Goal: Check status: Check status

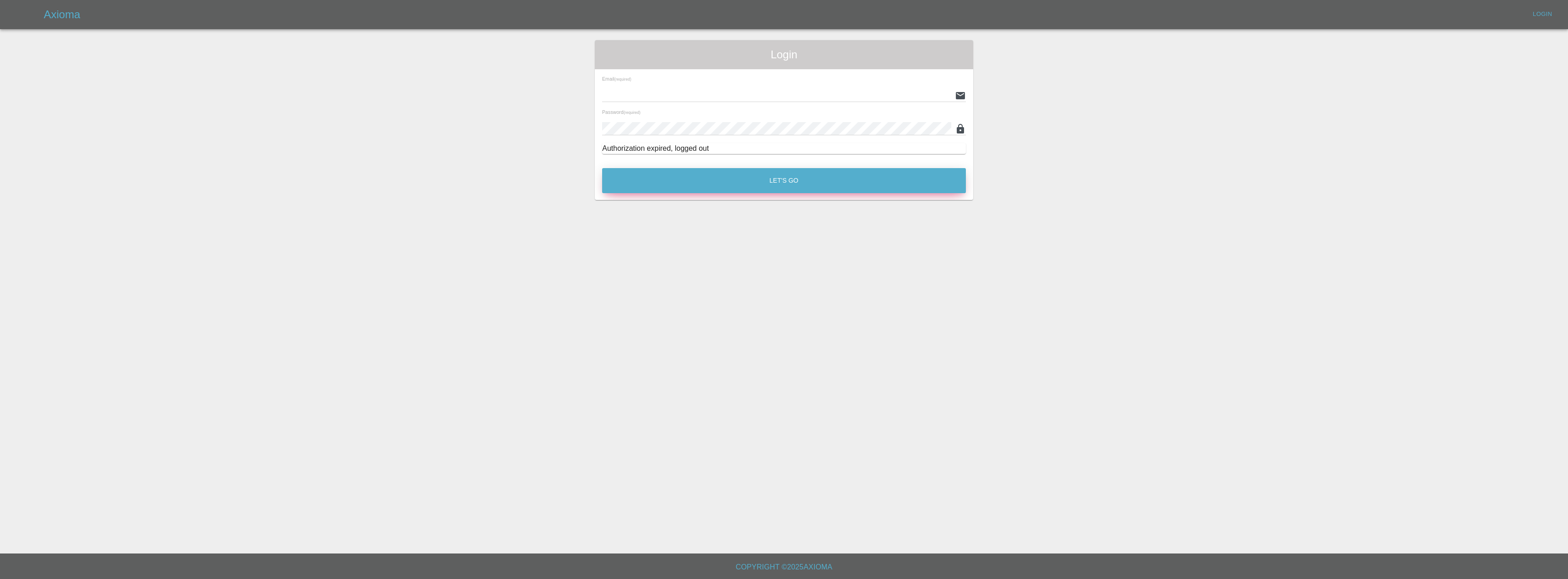
type input "[EMAIL_ADDRESS][DOMAIN_NAME]"
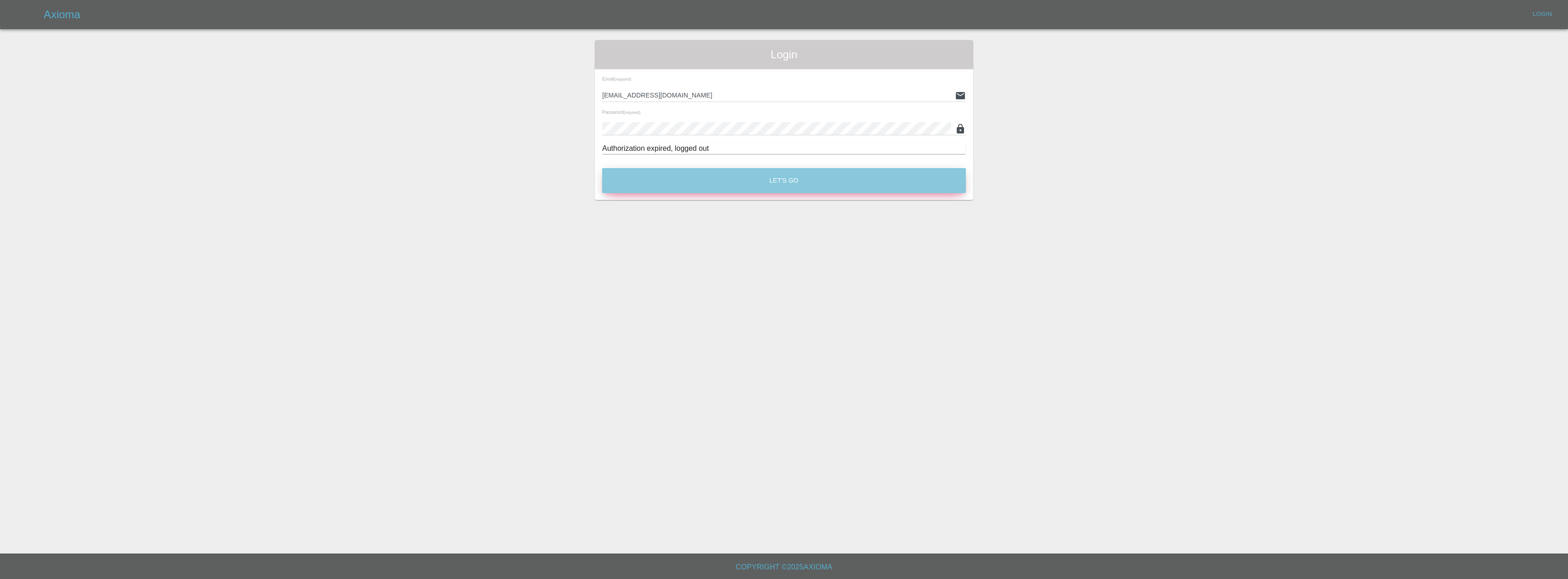
click at [649, 181] on button "Let's Go" at bounding box center [784, 180] width 364 height 25
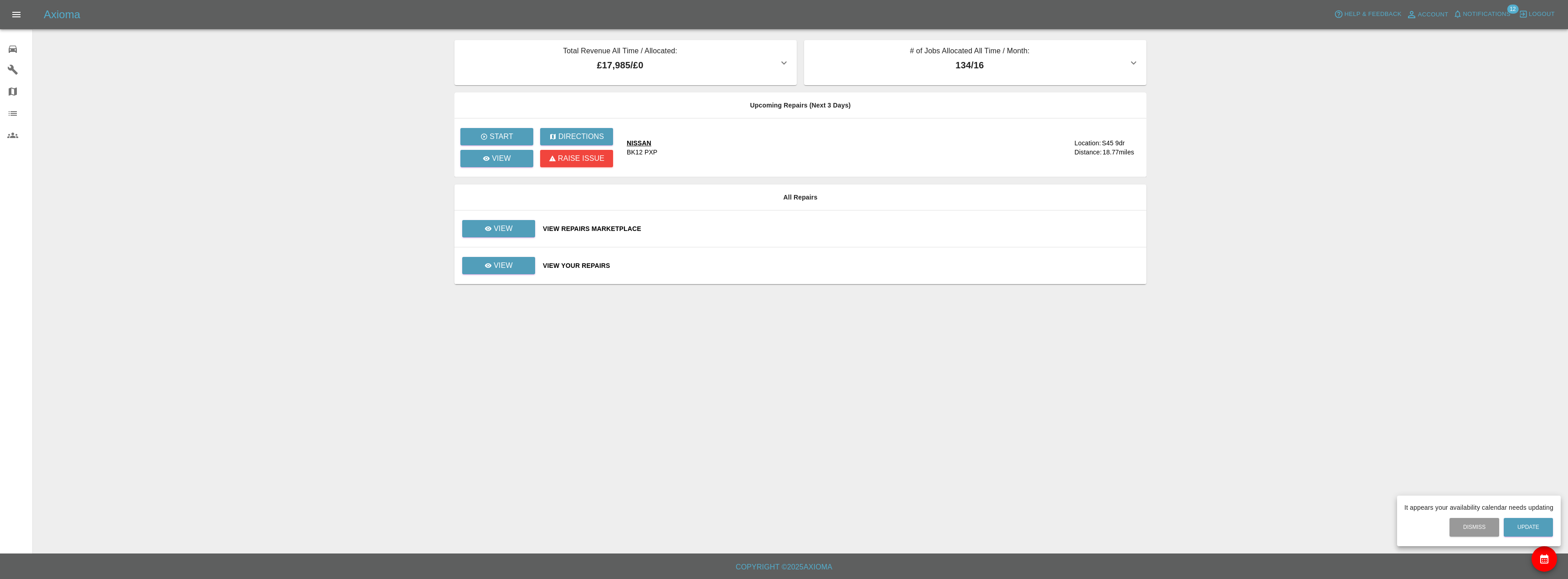
click at [485, 260] on div at bounding box center [784, 290] width 1568 height 579
click at [499, 260] on p "View" at bounding box center [503, 266] width 19 height 11
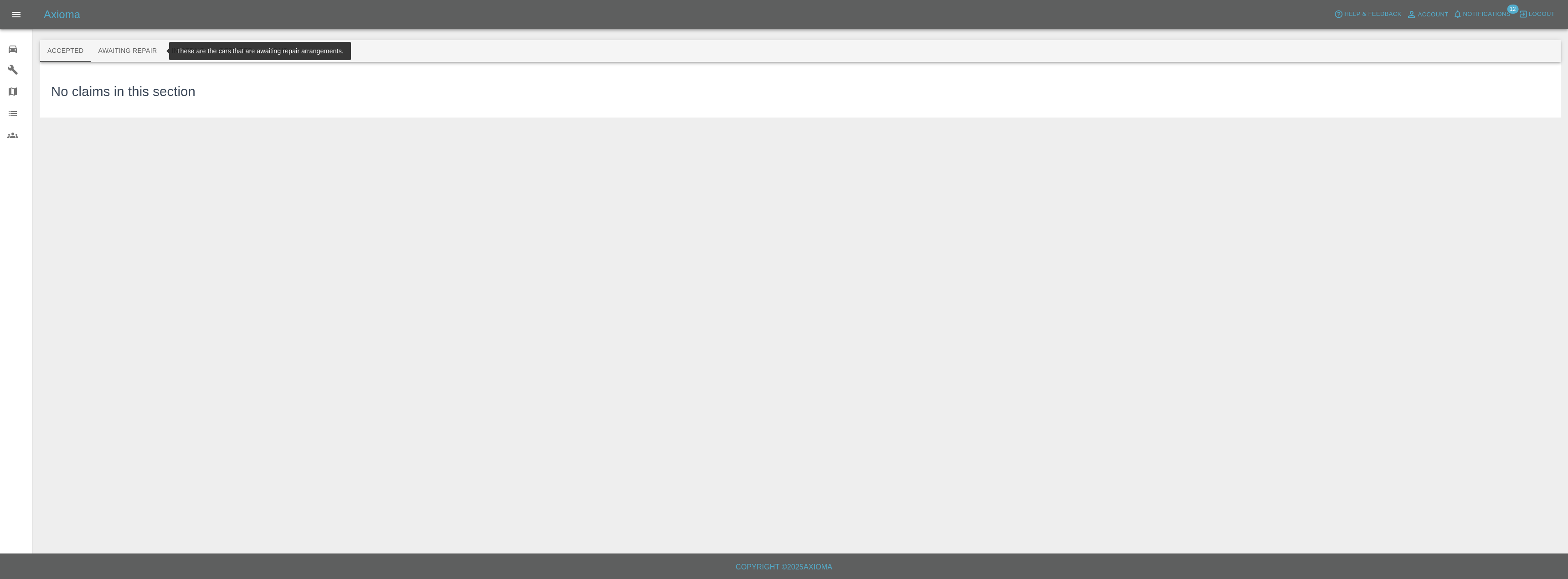
click at [106, 43] on button "Awaiting Repair" at bounding box center [127, 51] width 74 height 22
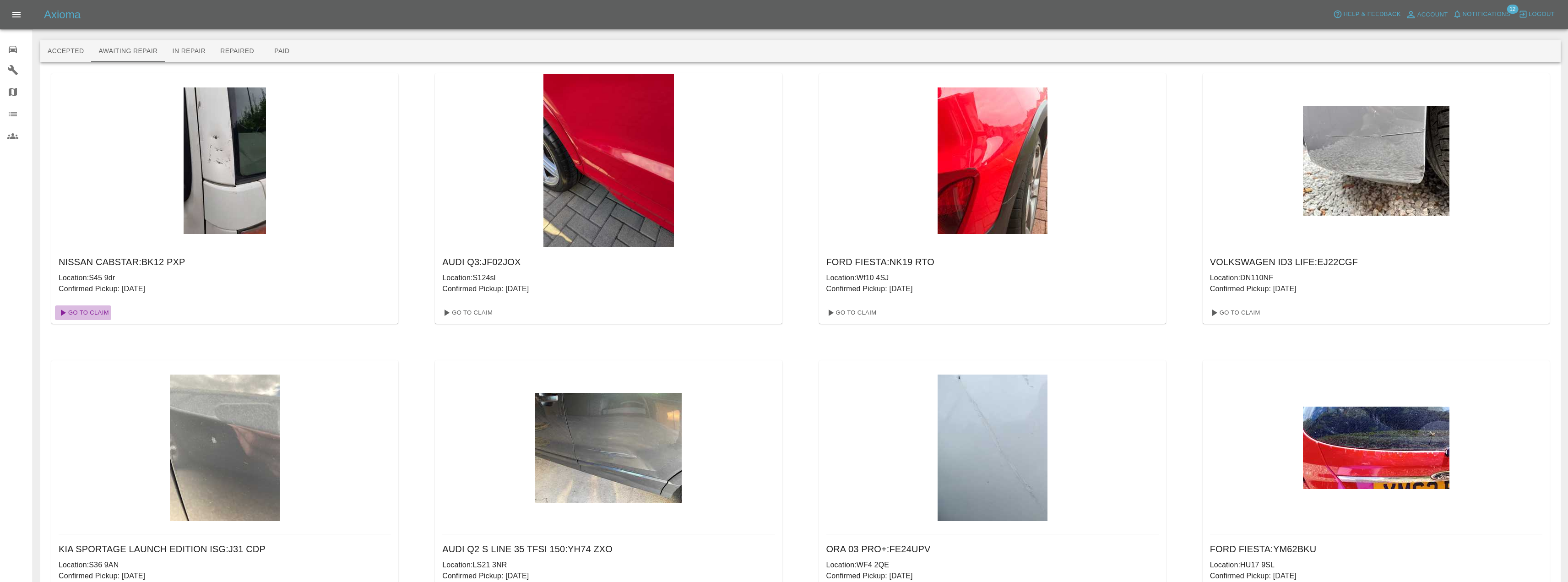
click at [74, 312] on link "Go To Claim" at bounding box center [83, 312] width 56 height 15
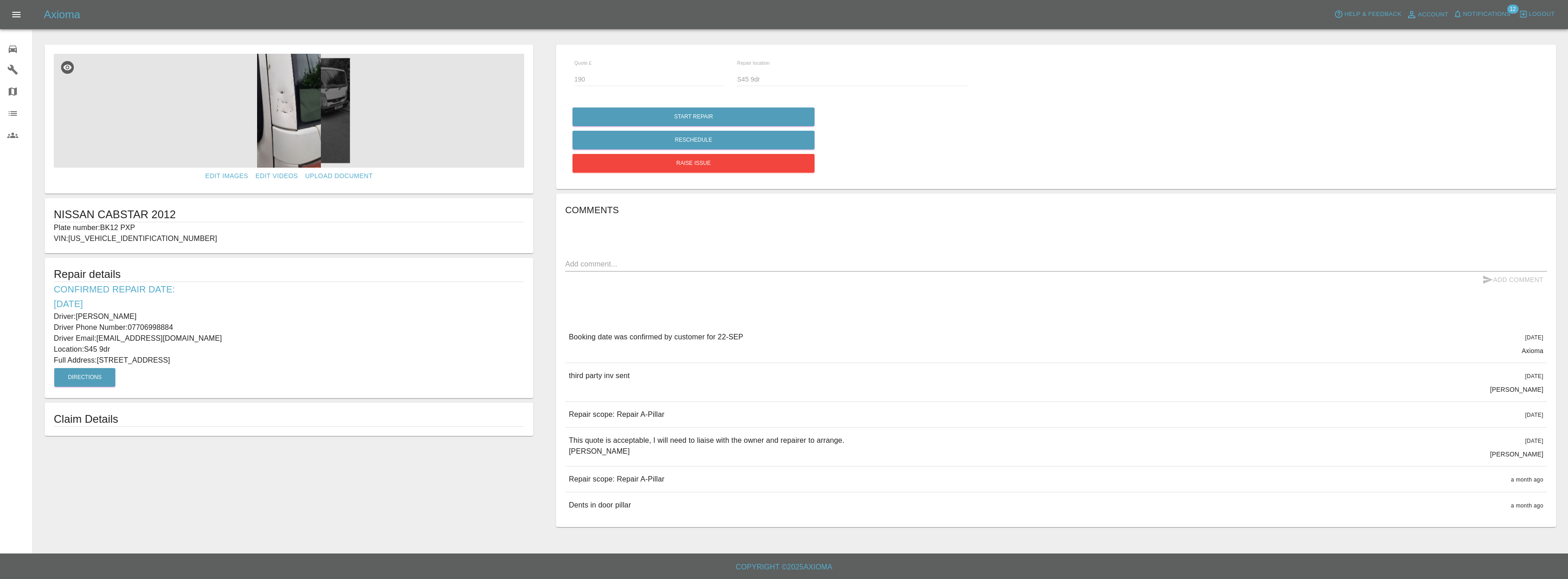
click at [335, 92] on img at bounding box center [289, 110] width 471 height 114
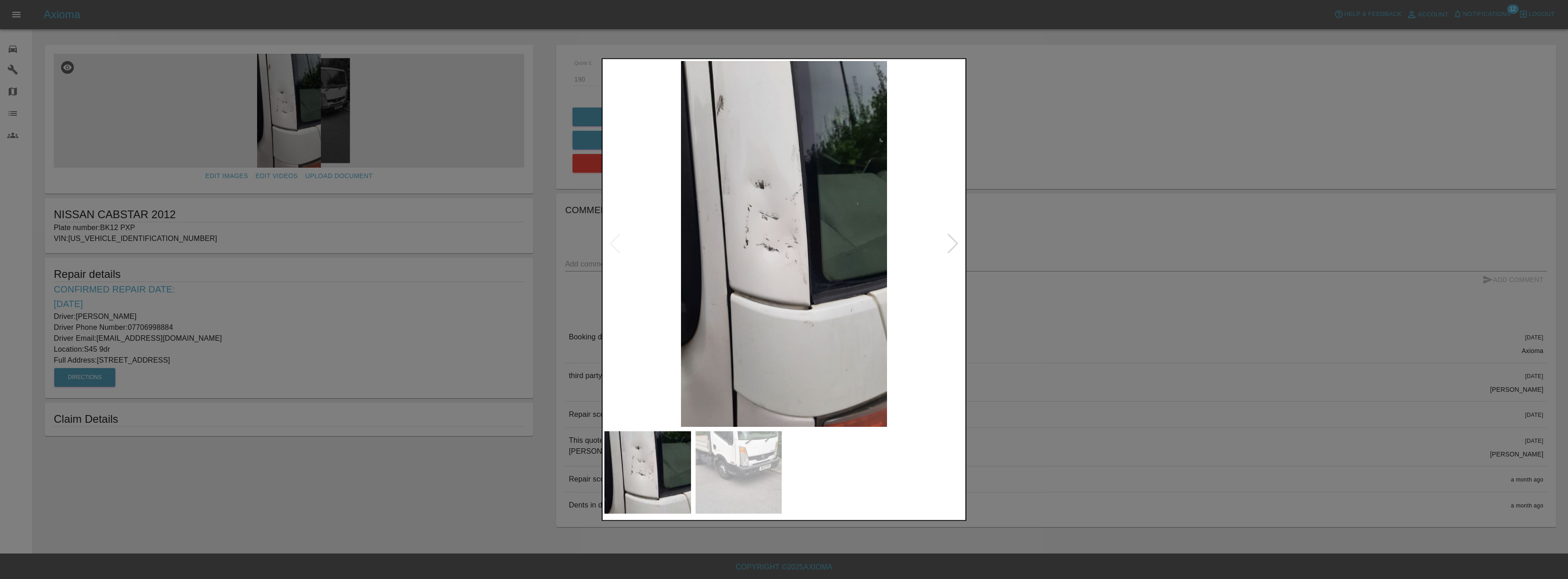
click at [736, 478] on img at bounding box center [739, 473] width 86 height 83
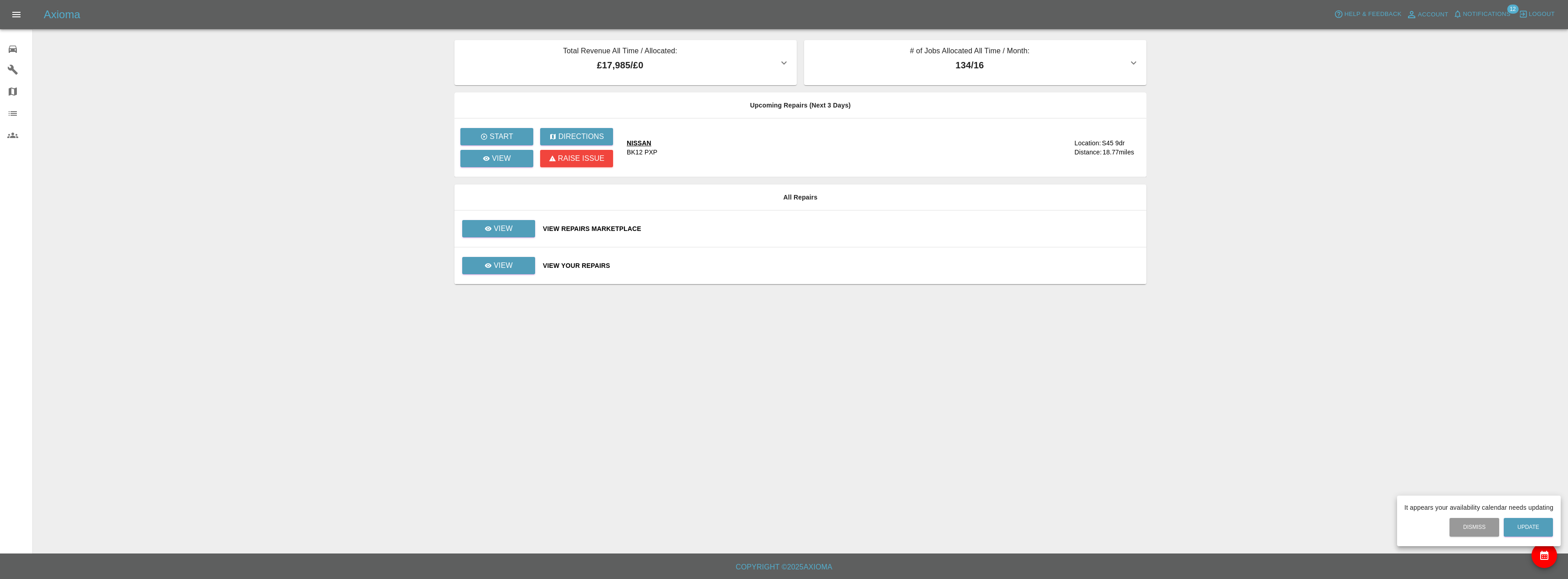
click at [487, 266] on div at bounding box center [784, 290] width 1568 height 579
